Goal: Task Accomplishment & Management: Manage account settings

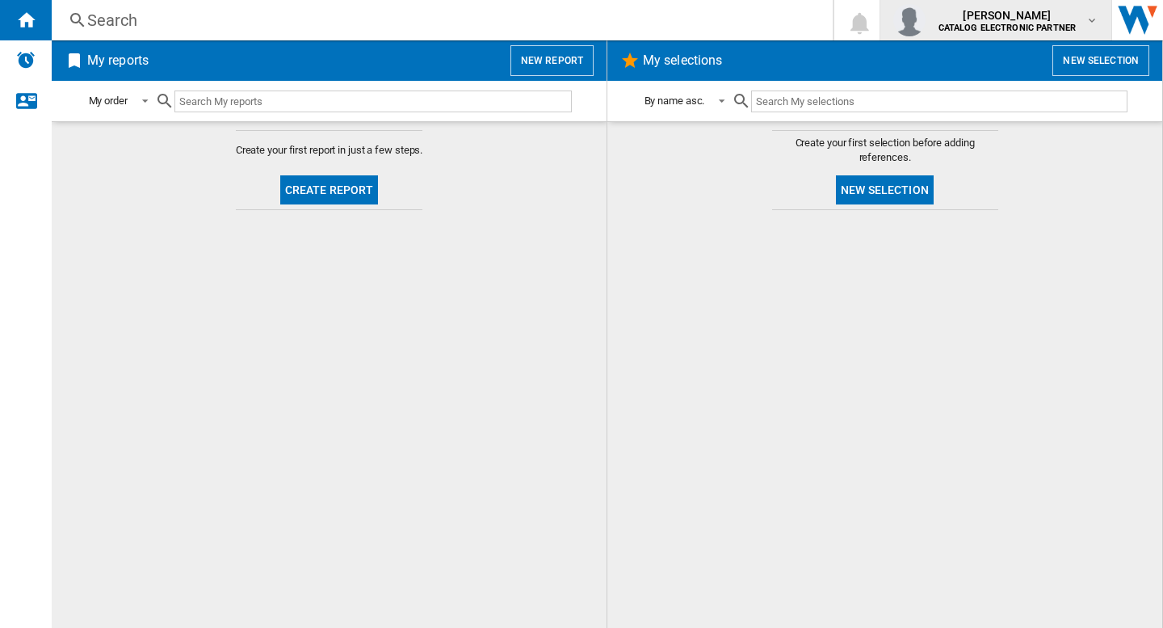
click at [1026, 10] on span "[PERSON_NAME]" at bounding box center [1007, 15] width 138 height 16
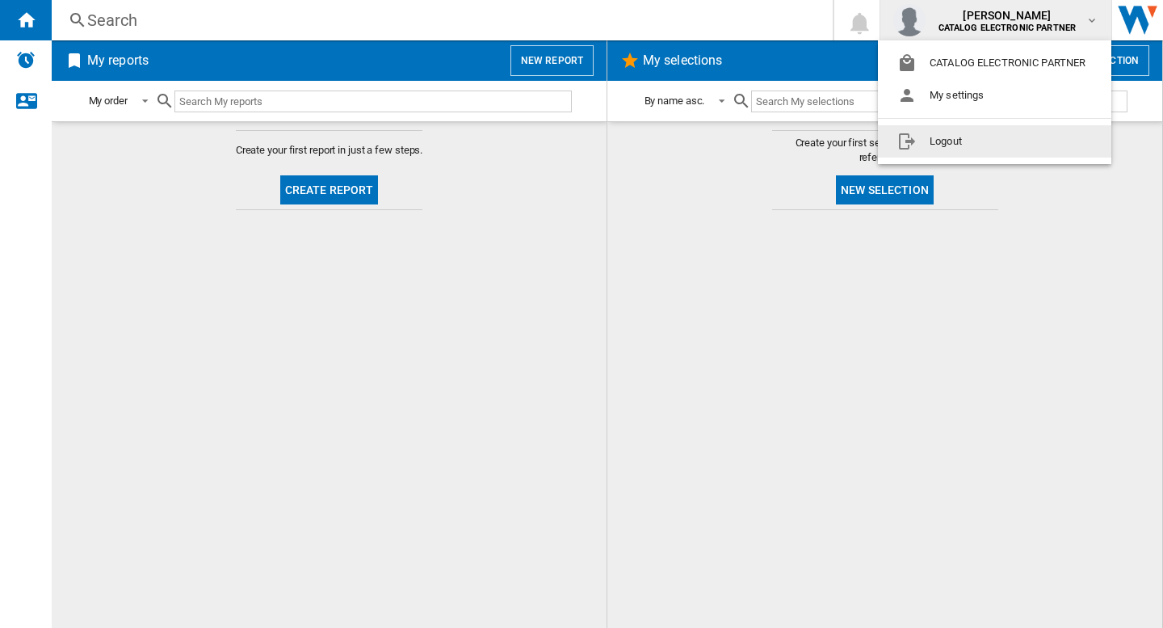
click at [984, 149] on button "Logout" at bounding box center [994, 141] width 233 height 32
